Goal: Navigation & Orientation: Understand site structure

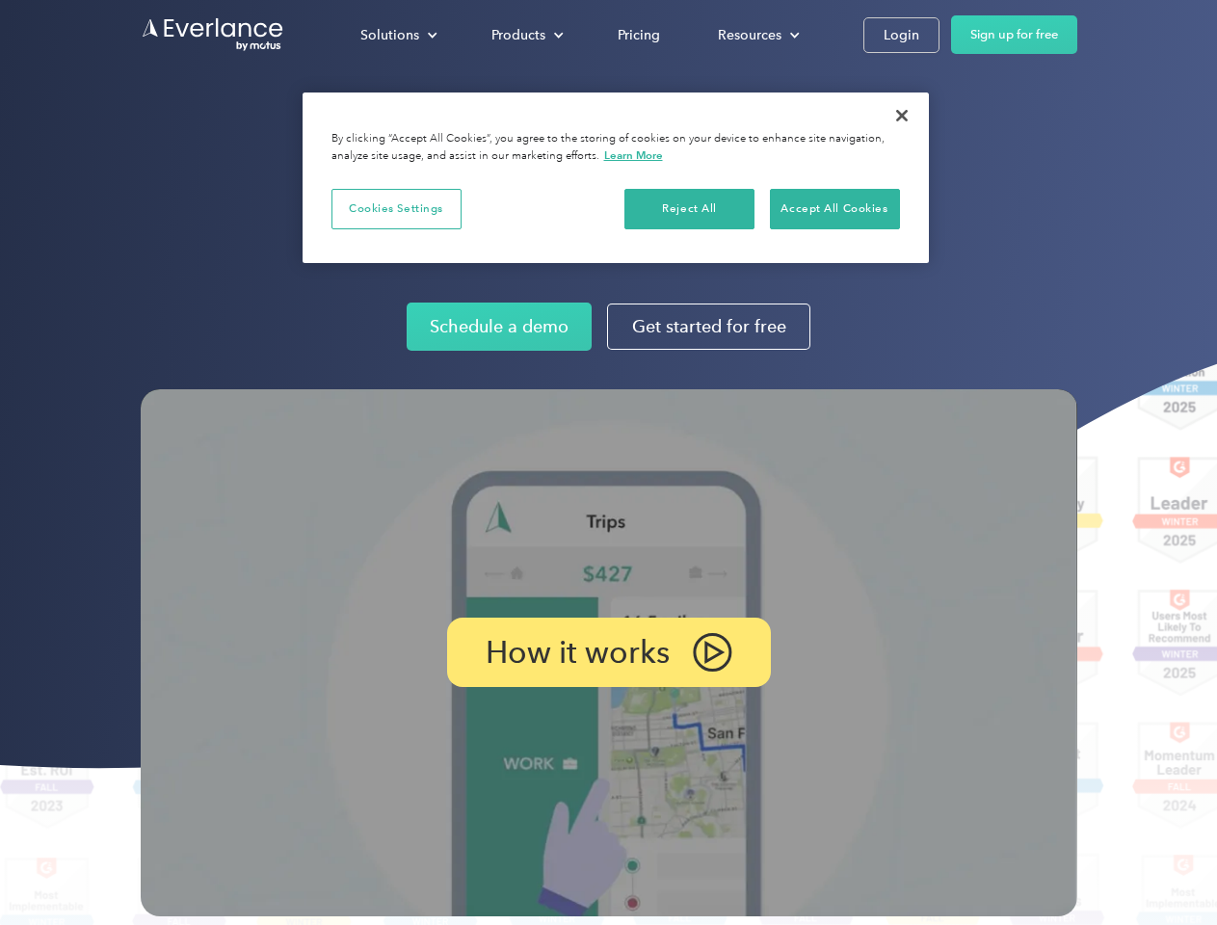
click at [608, 462] on img at bounding box center [609, 652] width 936 height 527
click at [398, 35] on div "Solutions" at bounding box center [389, 35] width 59 height 24
click at [525, 35] on div "Products" at bounding box center [518, 35] width 54 height 24
click at [756, 35] on div "Resources" at bounding box center [750, 35] width 64 height 24
click at [608, 652] on p "How it works" at bounding box center [577, 652] width 184 height 23
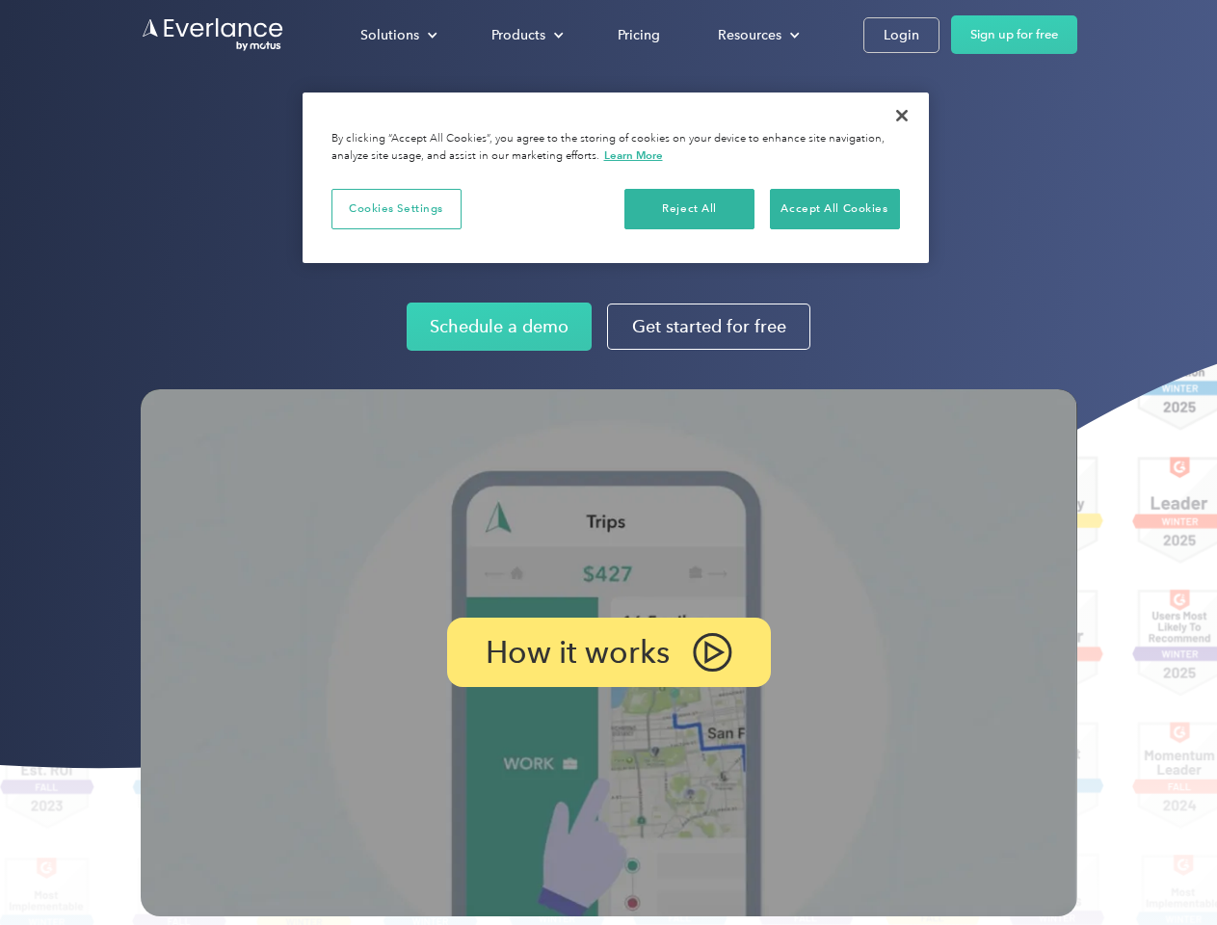
click at [396, 208] on button "Cookies Settings" at bounding box center [396, 209] width 130 height 40
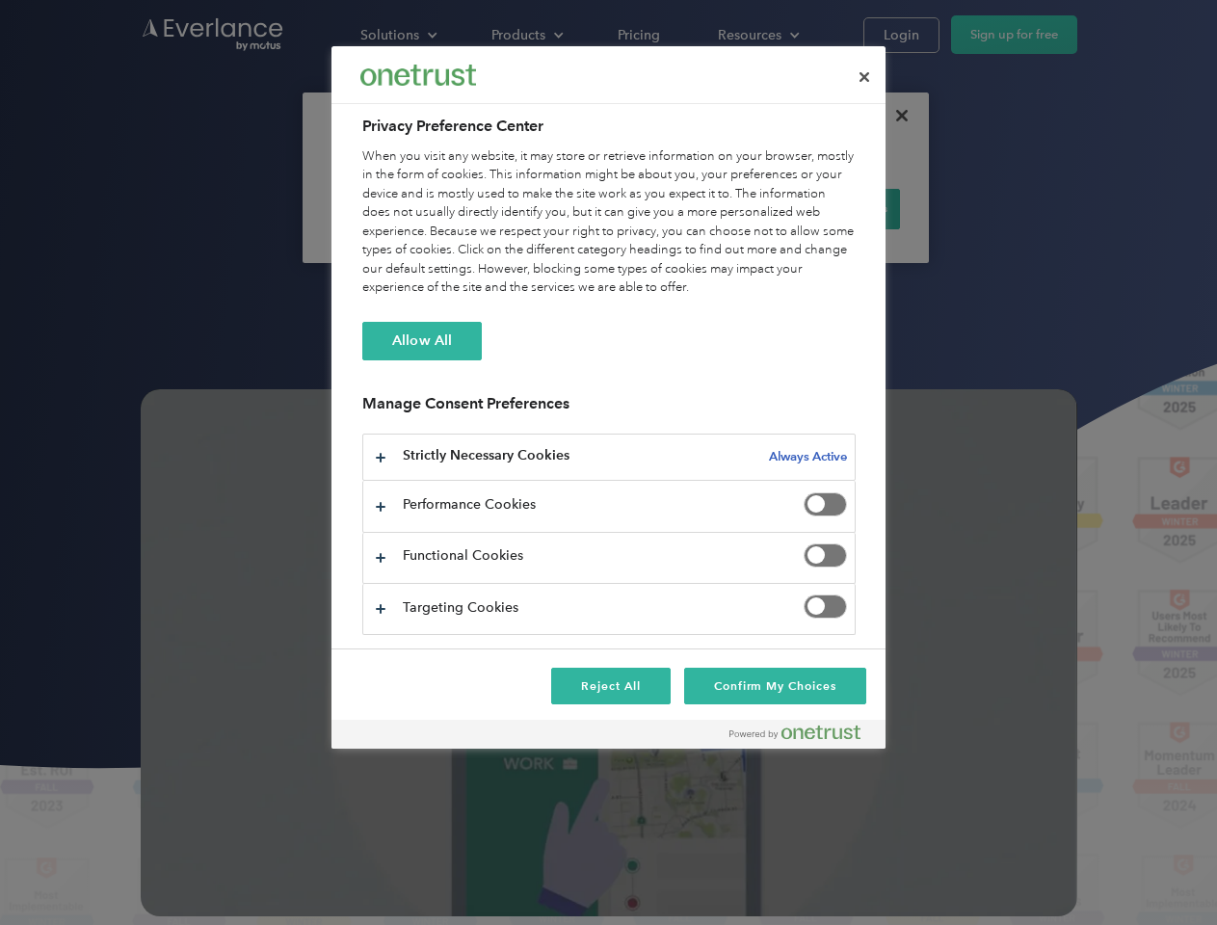
click at [690, 208] on div "When you visit any website, it may store or retrieve information on your browse…" at bounding box center [608, 222] width 493 height 150
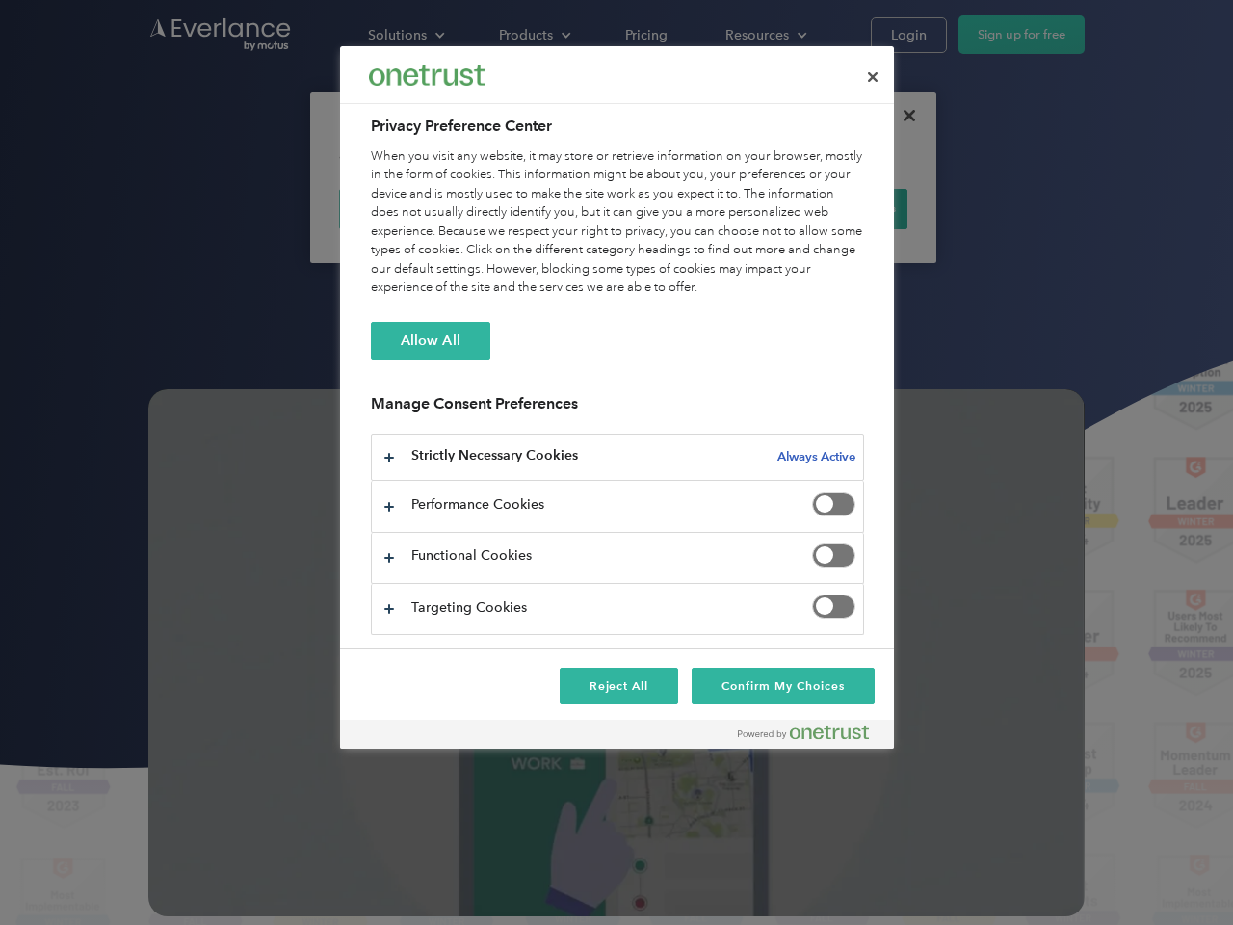
click at [834, 208] on div "When you visit any website, it may store or retrieve information on your browse…" at bounding box center [617, 222] width 493 height 150
click at [902, 116] on div at bounding box center [616, 462] width 1233 height 925
